Goal: Check status: Check status

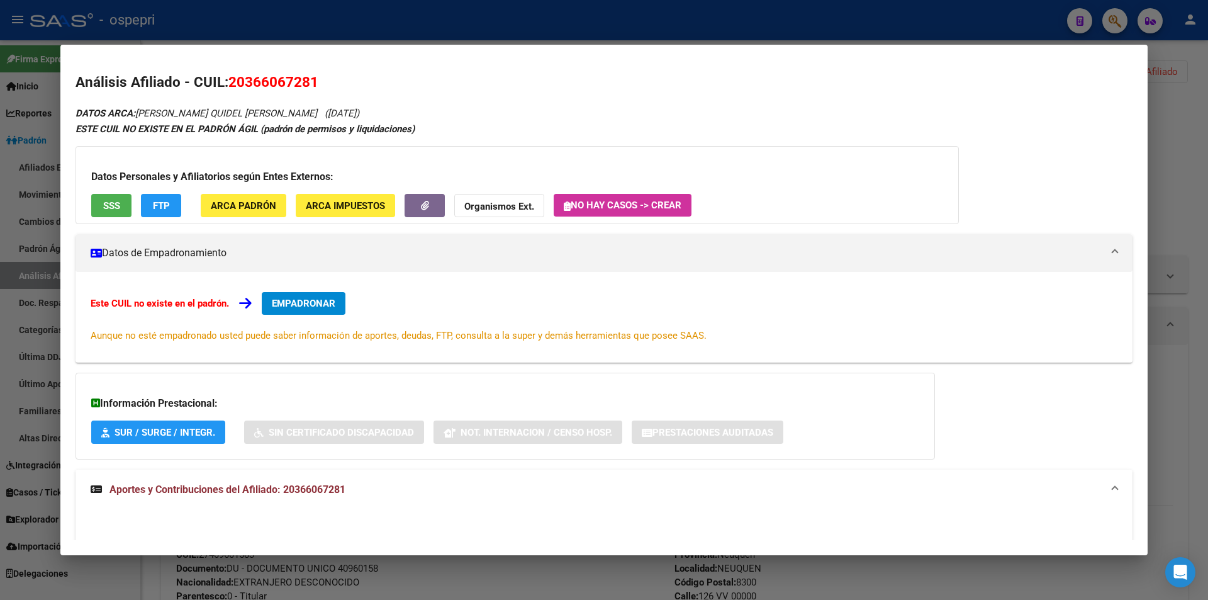
scroll to position [11, 0]
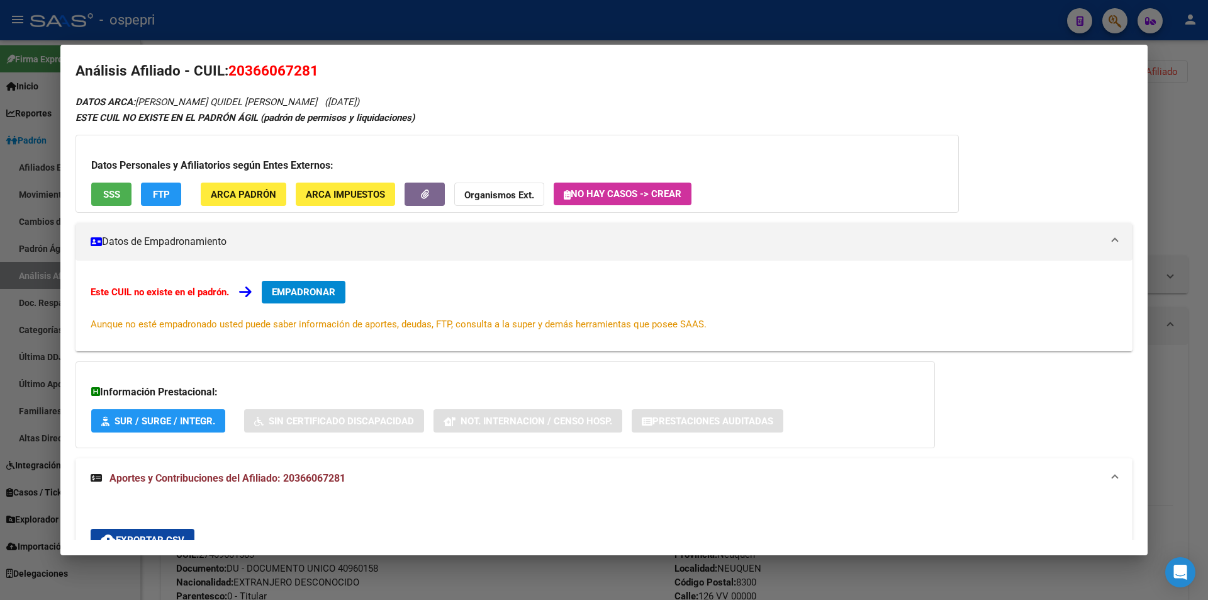
click at [1159, 196] on div at bounding box center [604, 300] width 1208 height 600
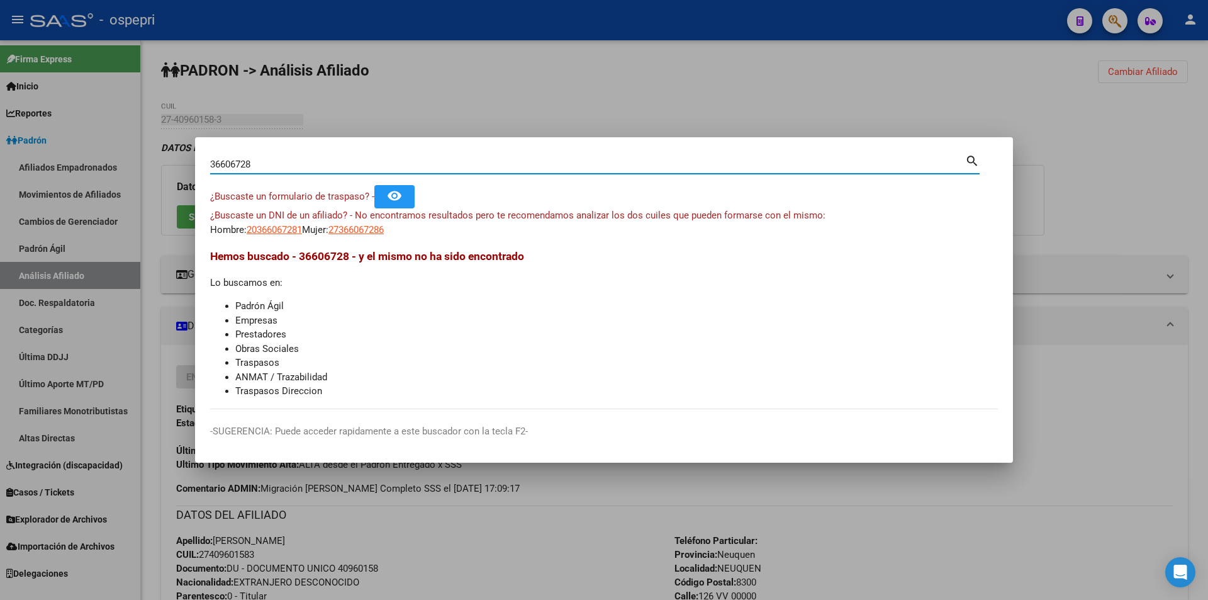
click at [408, 167] on input "36606728" at bounding box center [587, 164] width 755 height 11
paste input "416007"
type input "36416007"
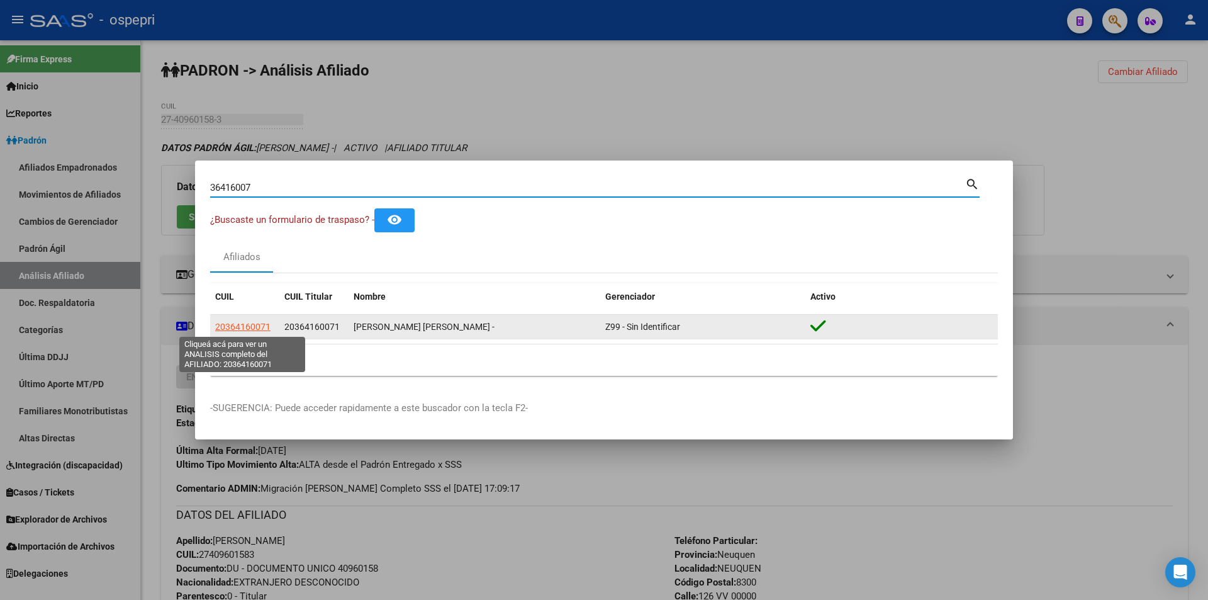
click at [237, 321] on span "20364160071" at bounding box center [242, 326] width 55 height 10
type textarea "20364160071"
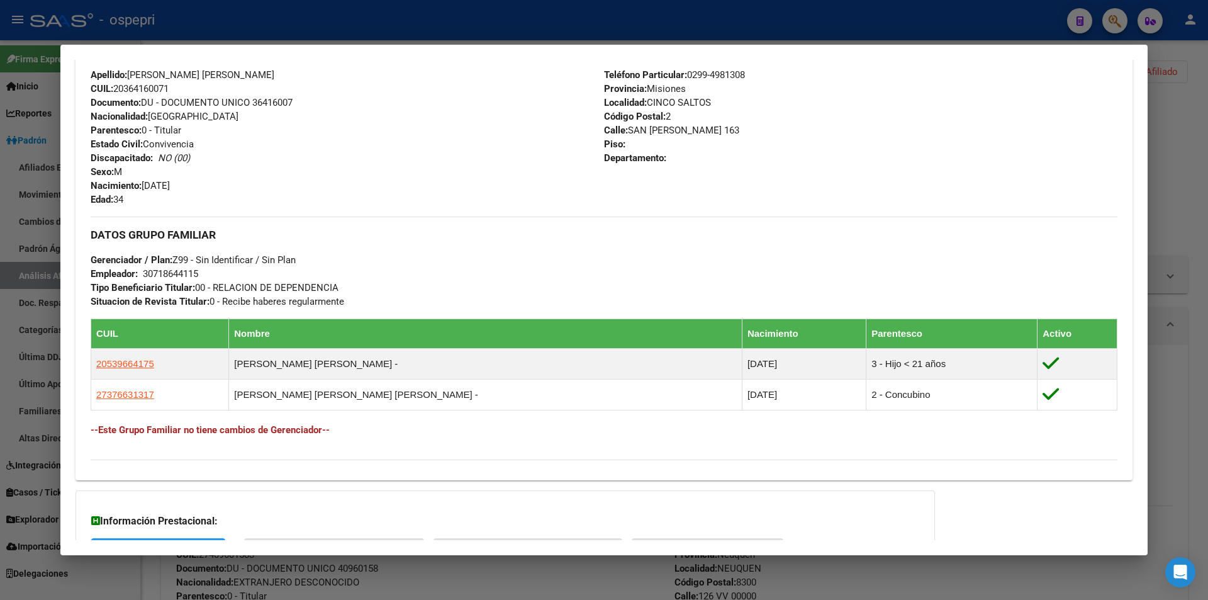
scroll to position [552, 0]
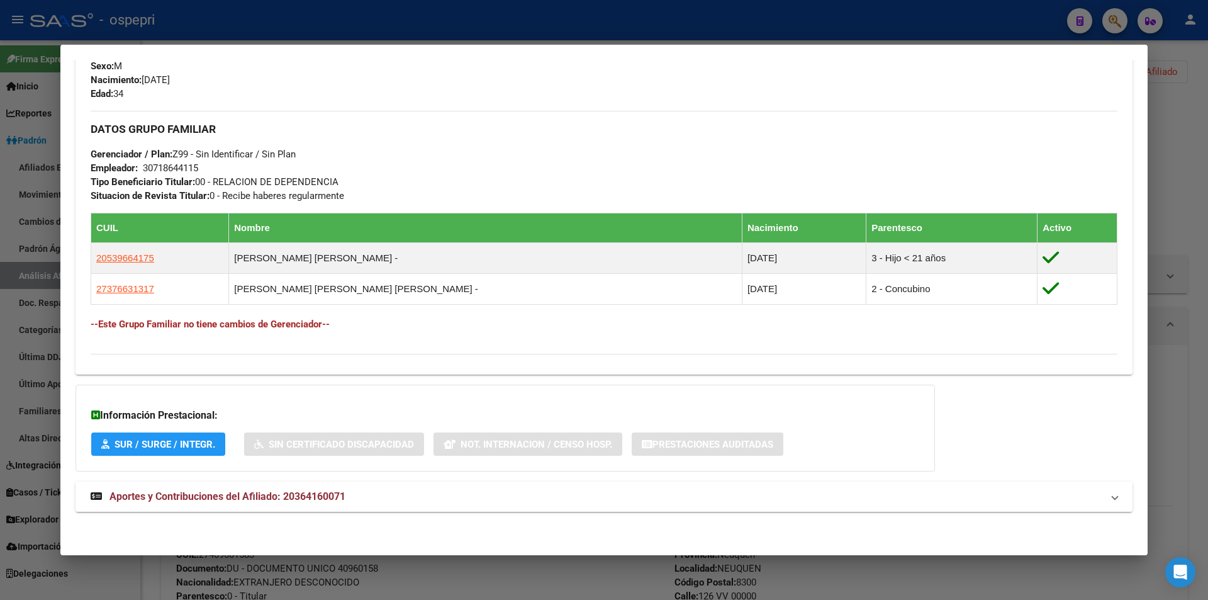
click at [360, 503] on mat-panel-title "Aportes y Contribuciones del Afiliado: 20364160071" at bounding box center [597, 496] width 1012 height 15
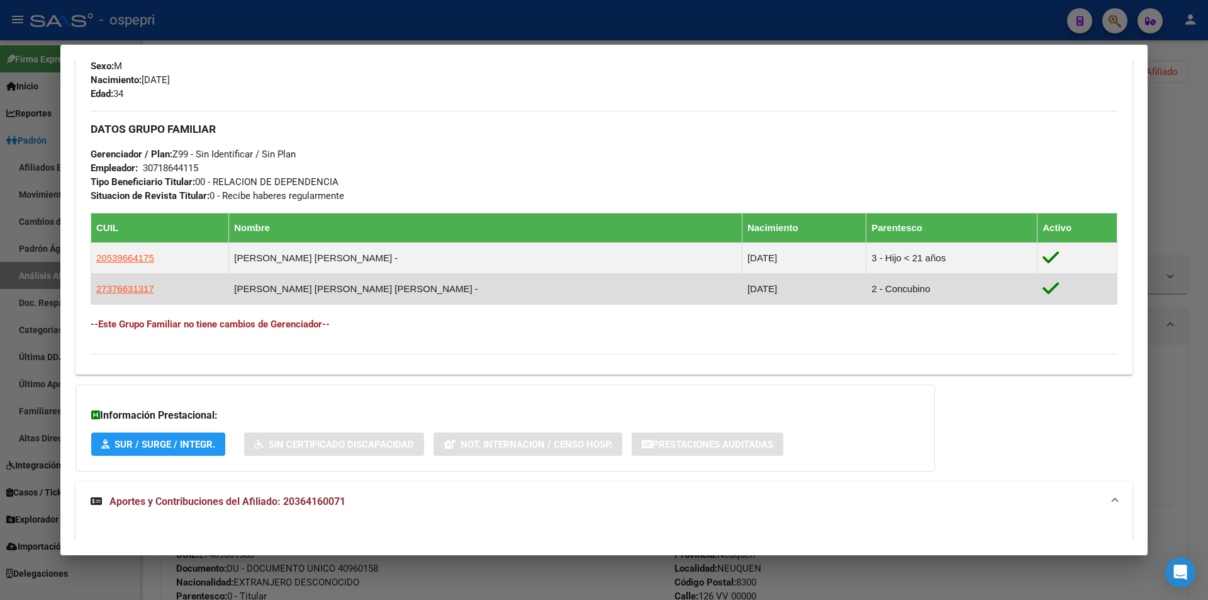
scroll to position [814, 0]
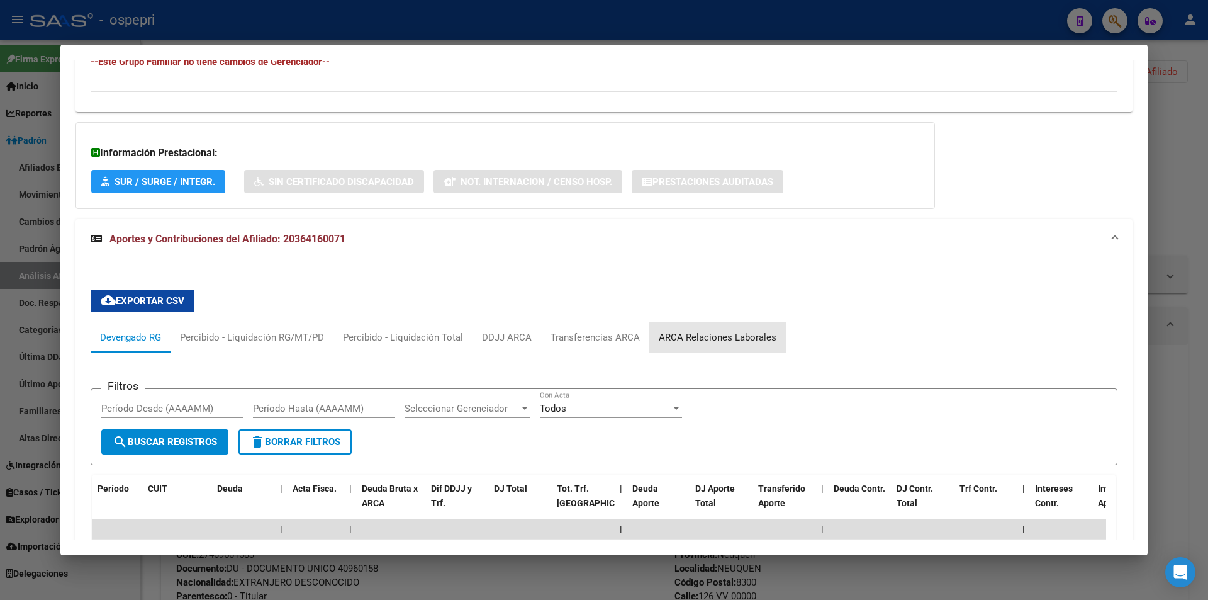
click at [721, 337] on div "ARCA Relaciones Laborales" at bounding box center [718, 337] width 118 height 14
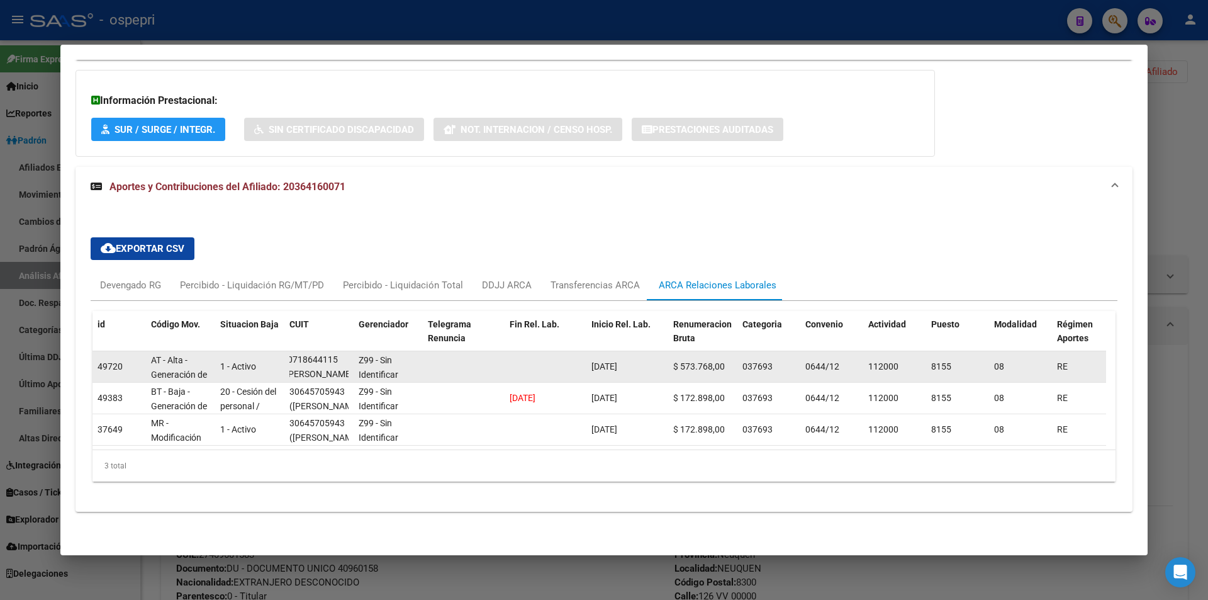
scroll to position [0, 0]
drag, startPoint x: 313, startPoint y: 371, endPoint x: 345, endPoint y: 358, distance: 34.7
click at [345, 358] on datatable-body-cell "30718644115 ([PERSON_NAME] SERVICIOS INTEGRADOS DE CONSTRUCCION [PERSON_NAME] S…" at bounding box center [318, 366] width 69 height 31
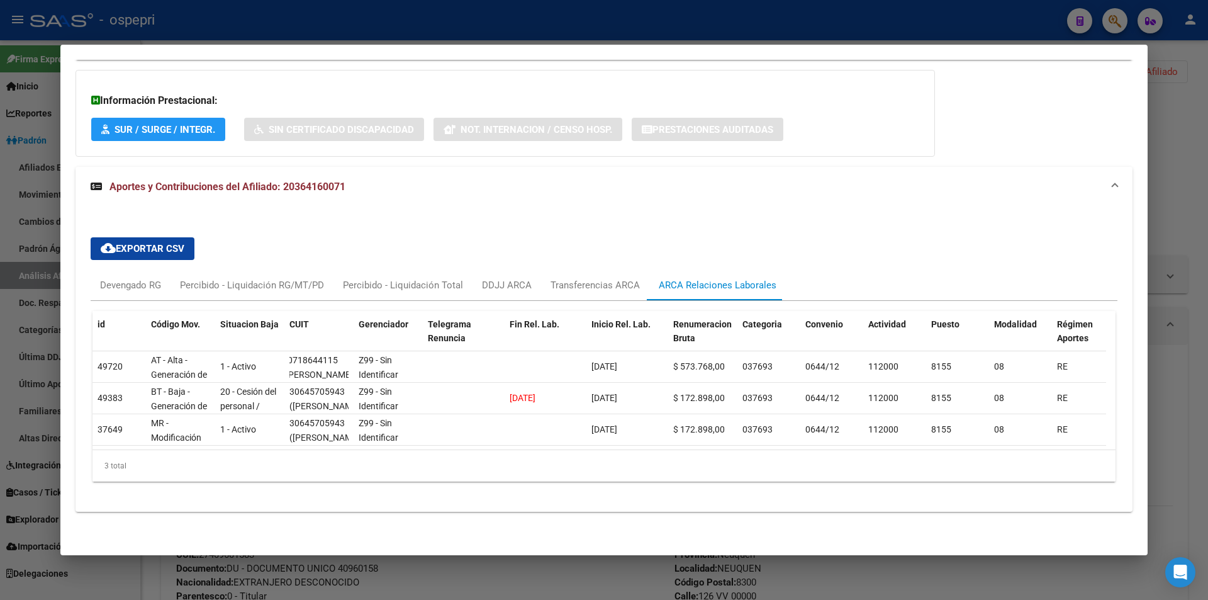
click at [864, 167] on mat-expansion-panel-header "Aportes y Contribuciones del Afiliado: 20364160071" at bounding box center [603, 187] width 1057 height 40
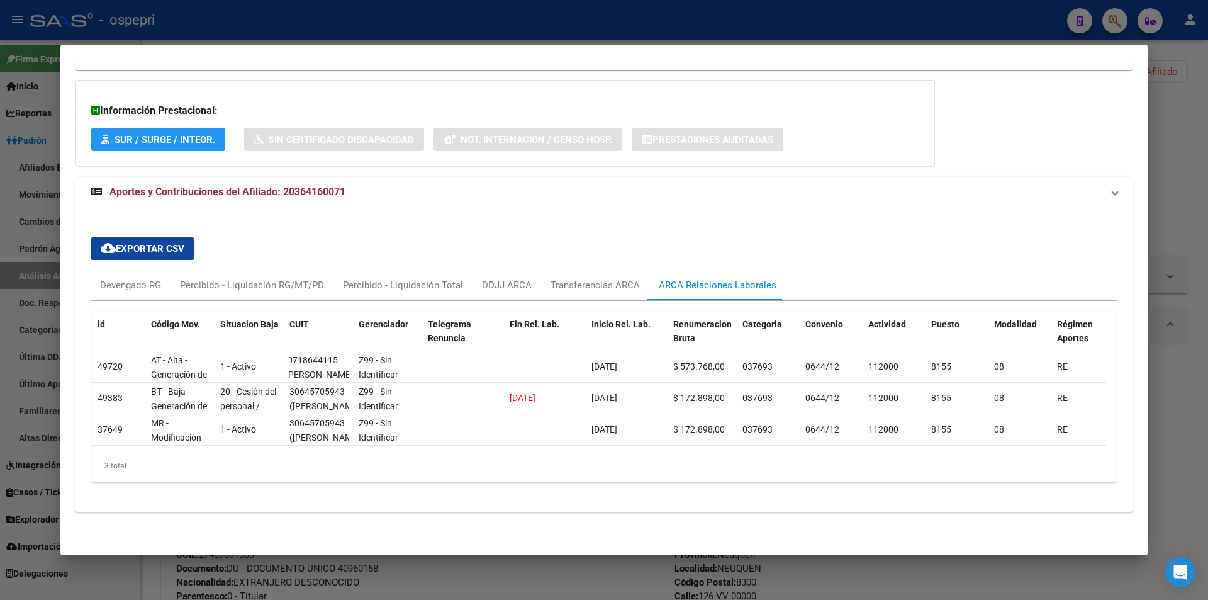
scroll to position [552, 0]
